Goal: Task Accomplishment & Management: Complete application form

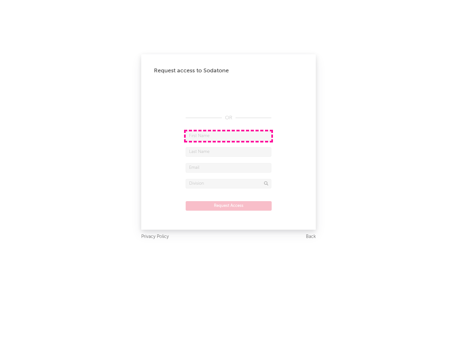
click at [228, 136] on input "text" at bounding box center [229, 136] width 86 height 10
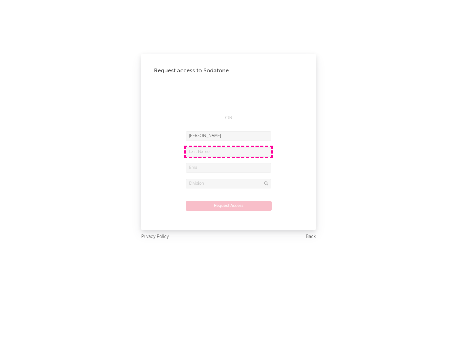
type input "[PERSON_NAME]"
click at [228, 152] on input "text" at bounding box center [229, 152] width 86 height 10
type input "[PERSON_NAME]"
click at [228, 168] on input "text" at bounding box center [229, 168] width 86 height 10
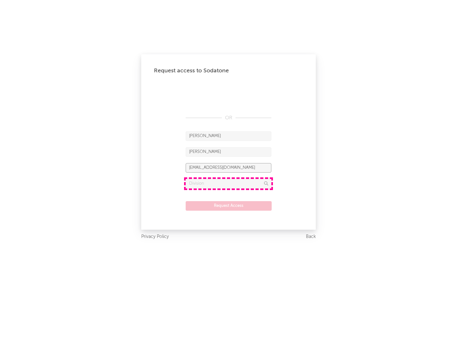
type input "[EMAIL_ADDRESS][DOMAIN_NAME]"
click at [228, 183] on input "text" at bounding box center [229, 184] width 86 height 10
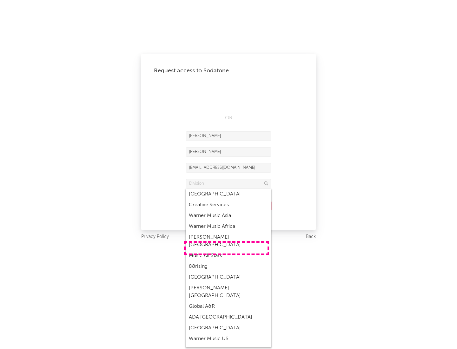
click at [227, 250] on div "Music All Stars" at bounding box center [229, 255] width 86 height 11
type input "Music All Stars"
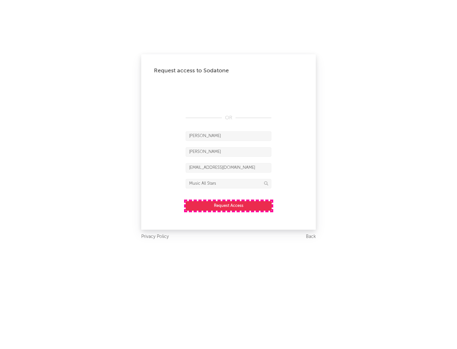
click at [228, 206] on button "Request Access" at bounding box center [229, 206] width 86 height 10
